Goal: Task Accomplishment & Management: Manage account settings

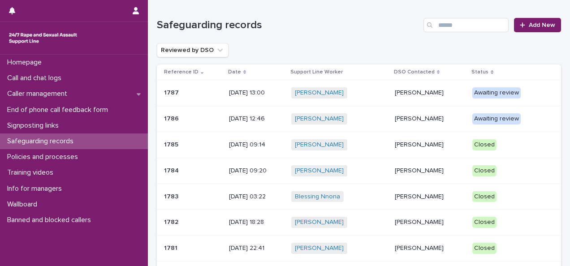
click at [263, 117] on p "[DATE] 12:46" at bounding box center [256, 119] width 55 height 8
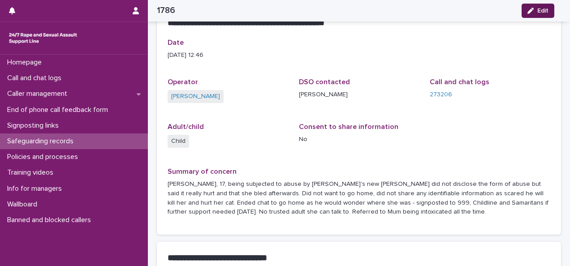
click at [531, 12] on icon "button" at bounding box center [530, 11] width 6 height 6
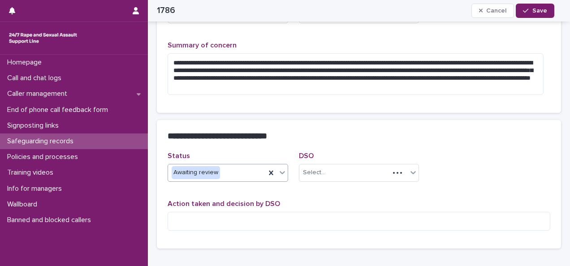
scroll to position [205, 0]
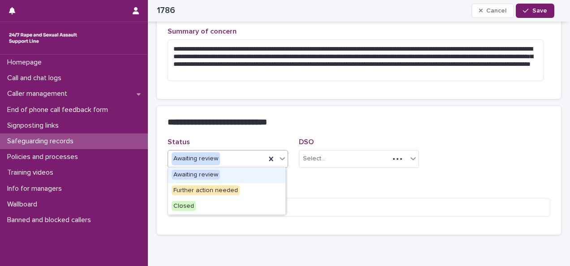
click at [227, 160] on div "Awaiting review" at bounding box center [217, 158] width 98 height 15
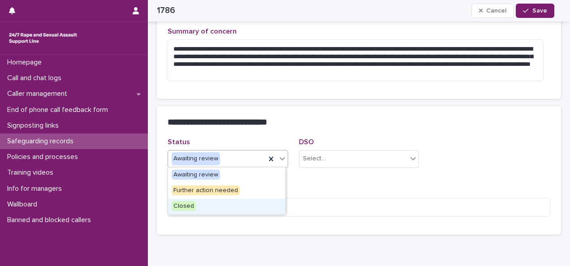
click at [181, 204] on span "Closed" at bounding box center [183, 206] width 24 height 10
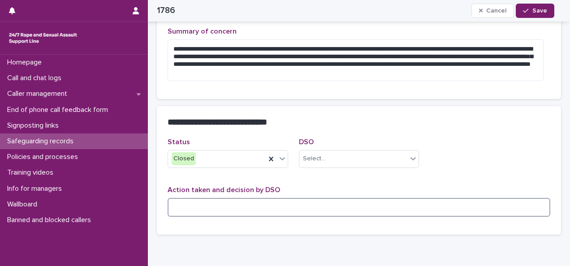
click at [191, 206] on textarea at bounding box center [358, 207] width 382 height 19
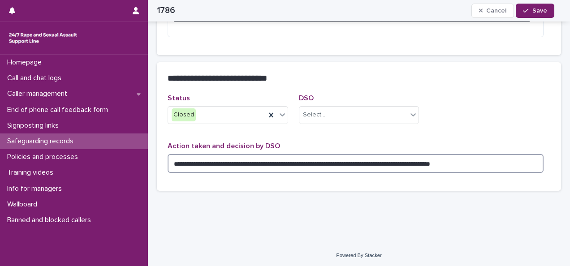
scroll to position [250, 0]
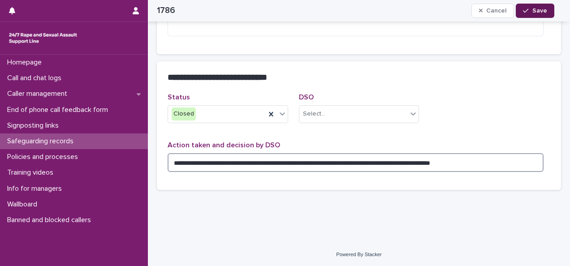
type textarea "**********"
click at [536, 10] on span "Save" at bounding box center [539, 11] width 15 height 6
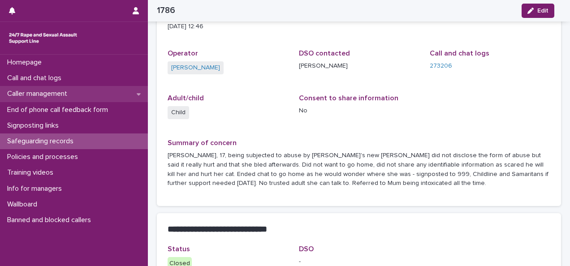
scroll to position [81, 0]
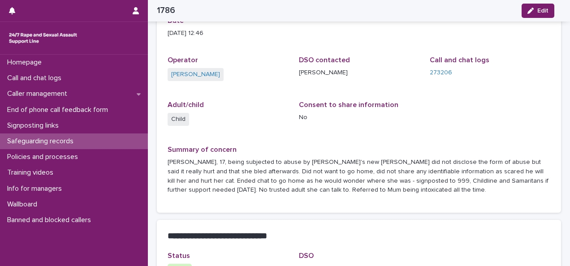
click at [56, 144] on p "Safeguarding records" at bounding box center [42, 141] width 77 height 9
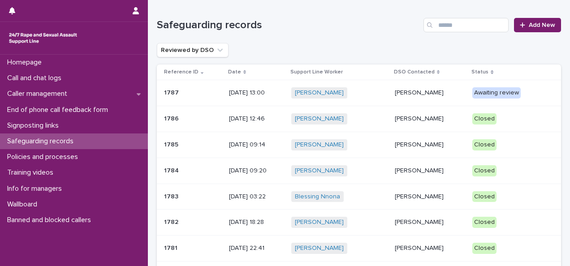
click at [349, 97] on div "[PERSON_NAME] + 0" at bounding box center [339, 92] width 96 height 11
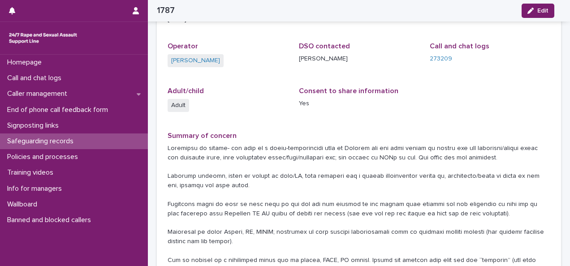
scroll to position [90, 0]
